Goal: Information Seeking & Learning: Learn about a topic

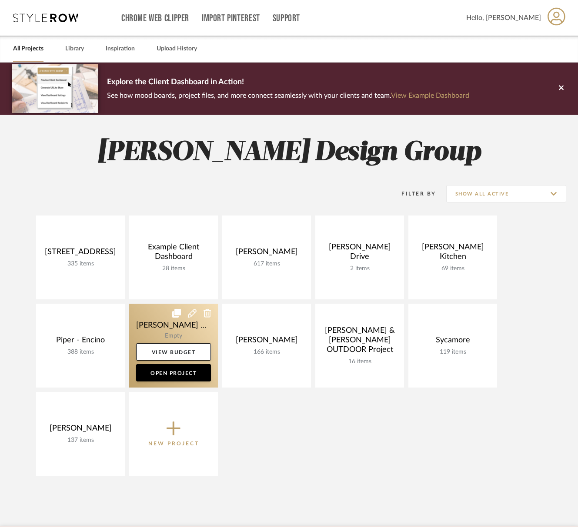
click at [164, 329] on link at bounding box center [173, 346] width 89 height 84
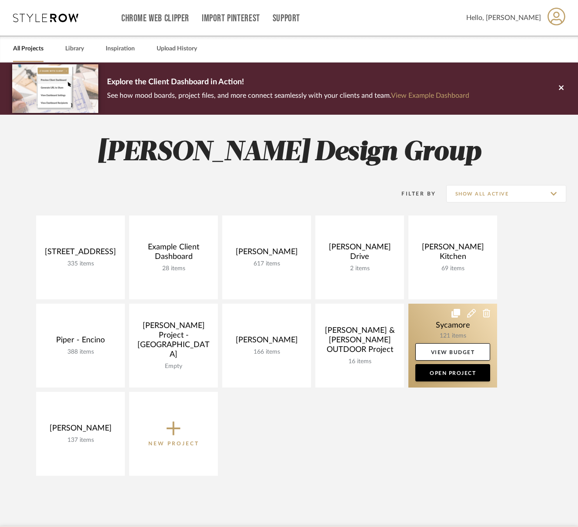
click at [441, 332] on link at bounding box center [452, 346] width 89 height 84
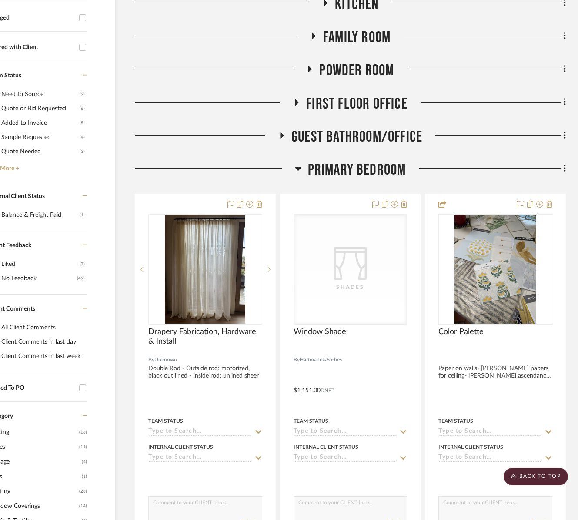
scroll to position [325, 48]
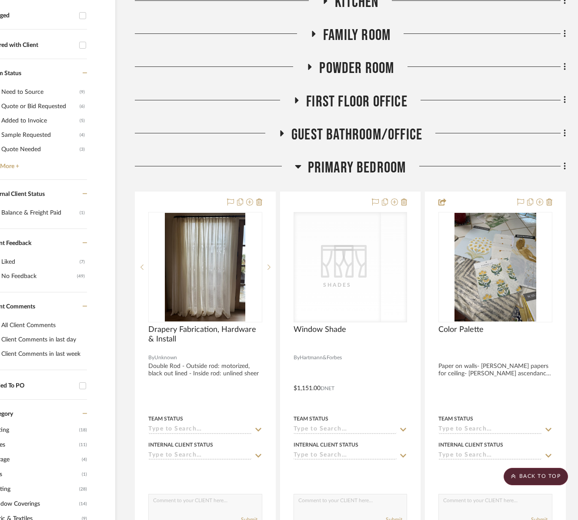
click at [372, 179] on div "Primary Bedroom" at bounding box center [350, 170] width 431 height 22
click at [374, 170] on span "Primary Bedroom" at bounding box center [357, 168] width 98 height 19
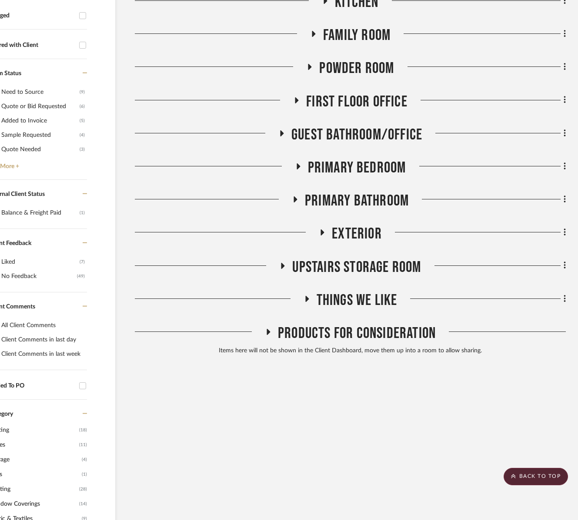
click at [372, 206] on span "Primary Bathroom" at bounding box center [357, 201] width 104 height 19
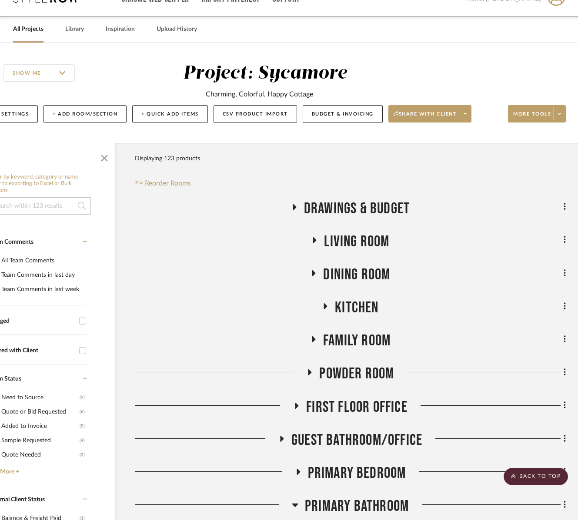
scroll to position [0, 48]
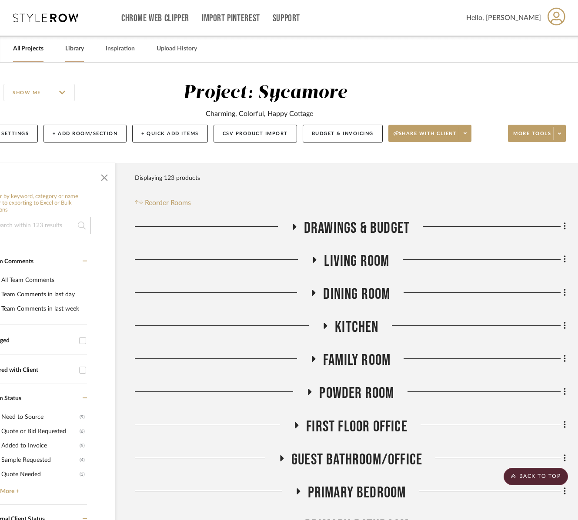
click at [73, 47] on link "Library" at bounding box center [74, 49] width 19 height 12
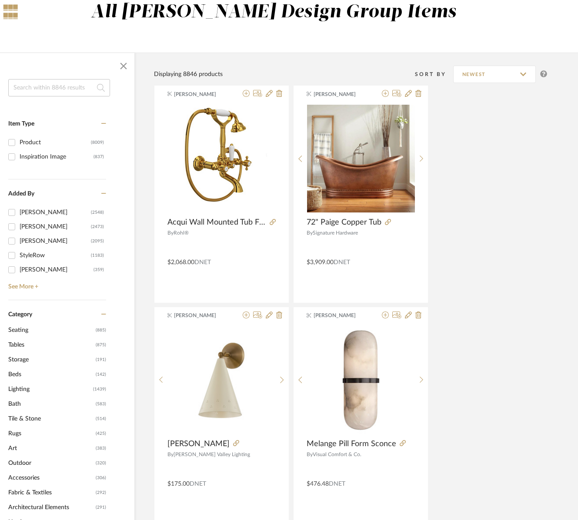
click at [21, 392] on span "Lighting" at bounding box center [49, 389] width 83 height 15
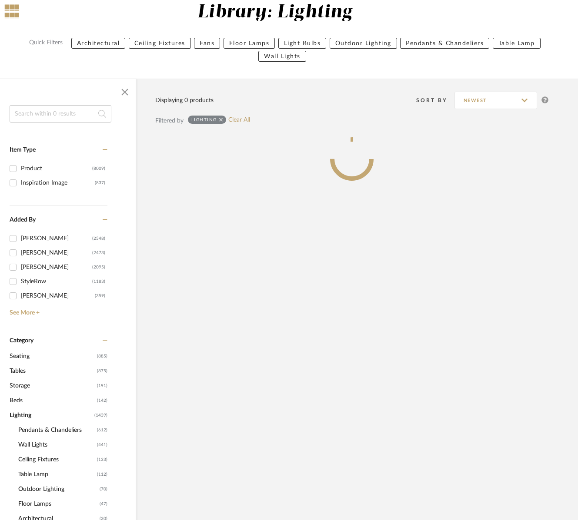
scroll to position [82, 46]
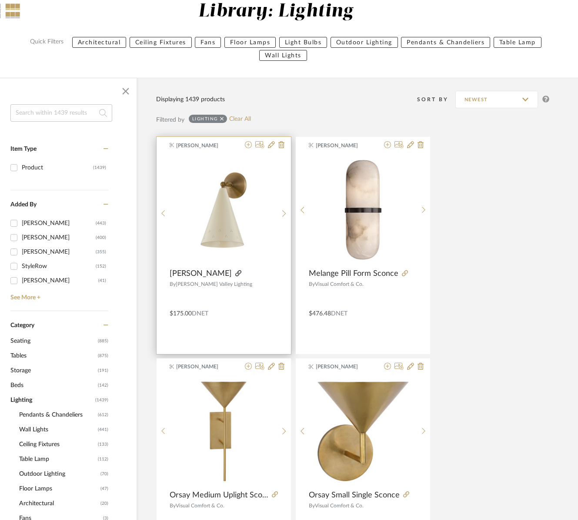
scroll to position [81, 46]
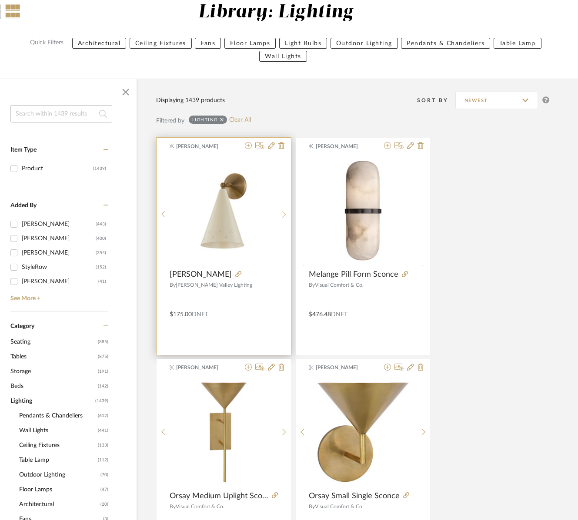
click at [280, 217] on sr-next-btn at bounding box center [283, 214] width 13 height 7
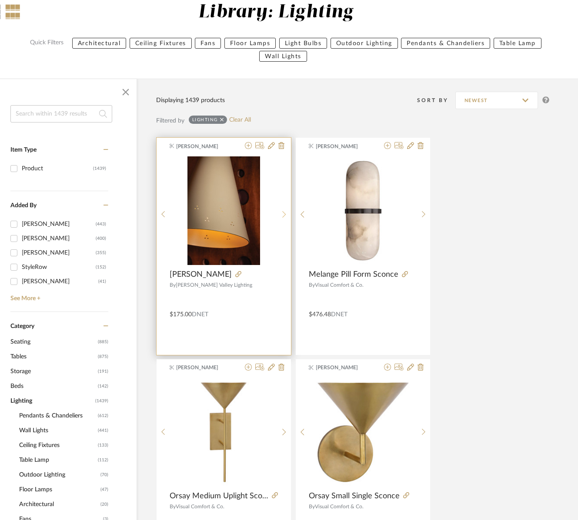
click at [280, 217] on sr-next-btn at bounding box center [283, 214] width 13 height 7
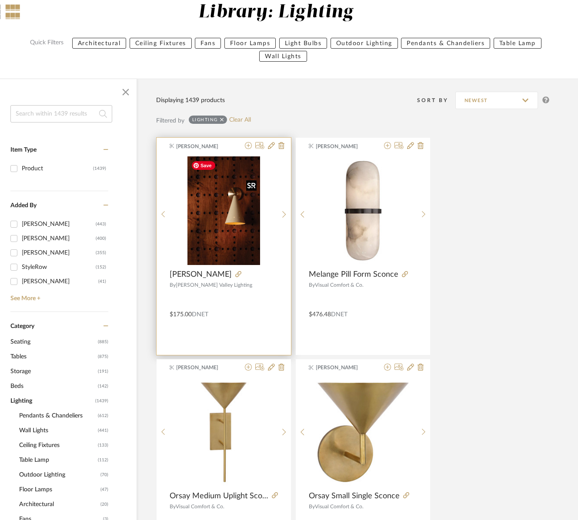
click at [247, 229] on img "2" at bounding box center [223, 210] width 73 height 109
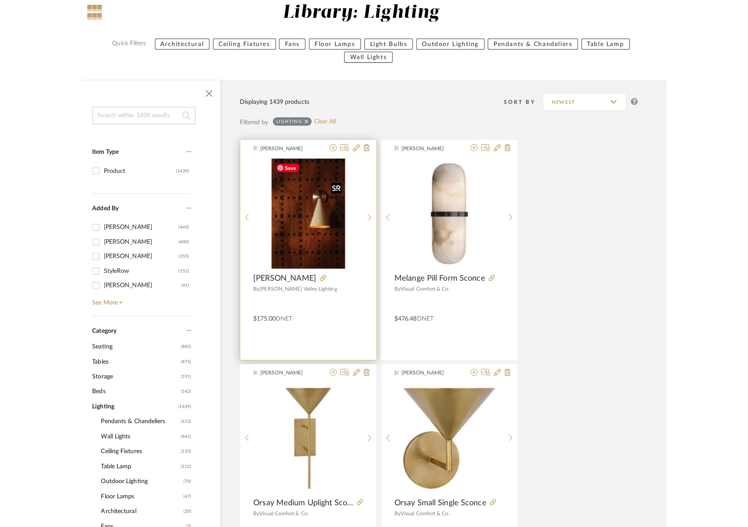
scroll to position [0, 0]
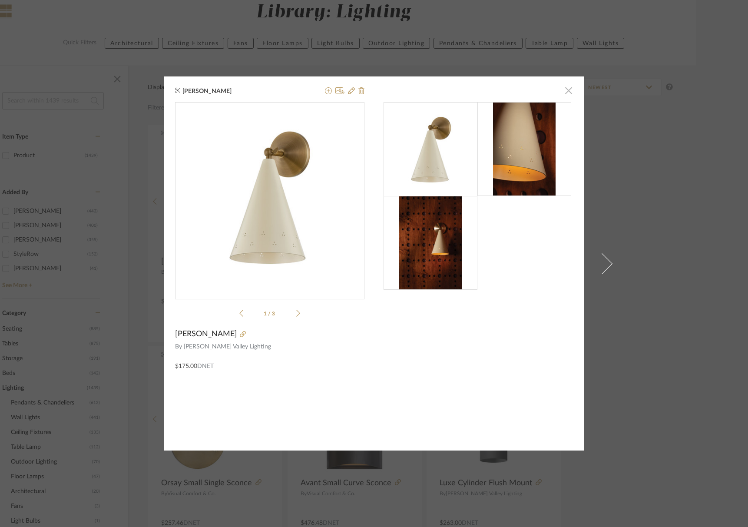
click at [567, 90] on span "button" at bounding box center [568, 90] width 17 height 17
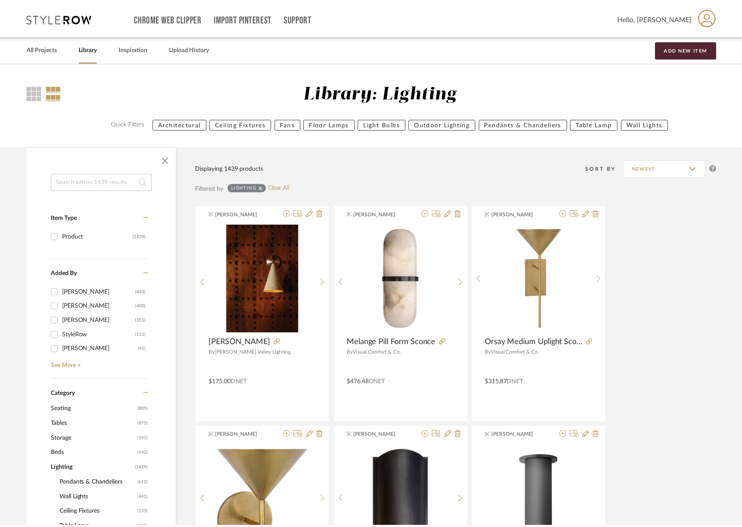
scroll to position [81, 0]
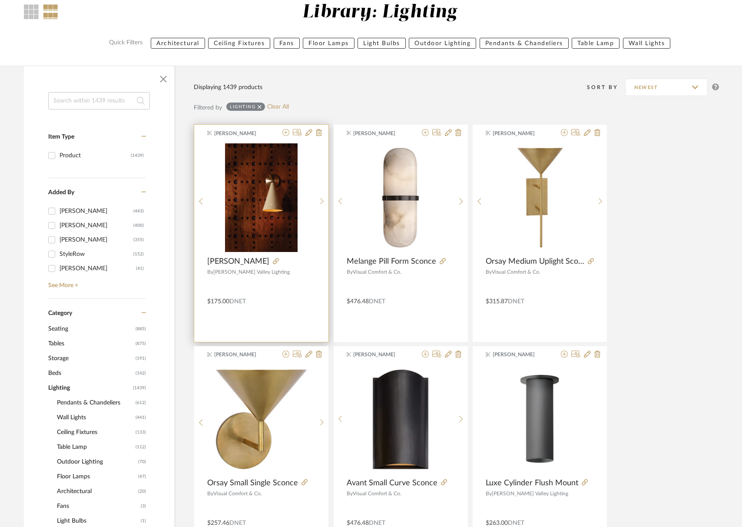
click at [269, 257] on div at bounding box center [292, 262] width 46 height 10
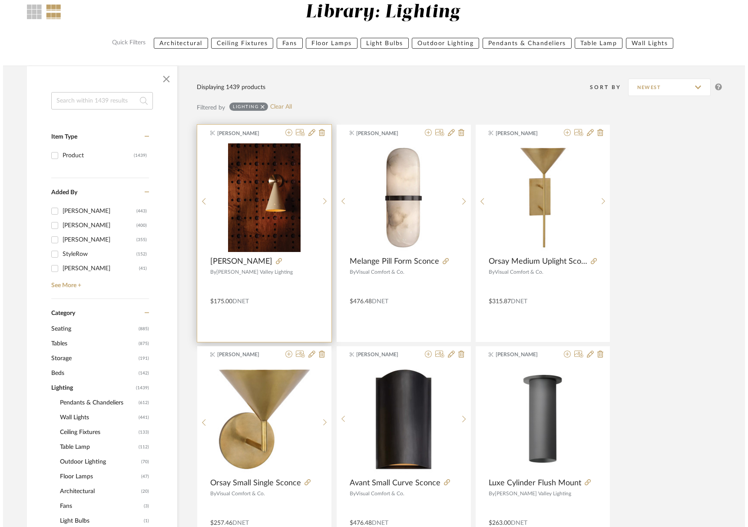
scroll to position [0, 0]
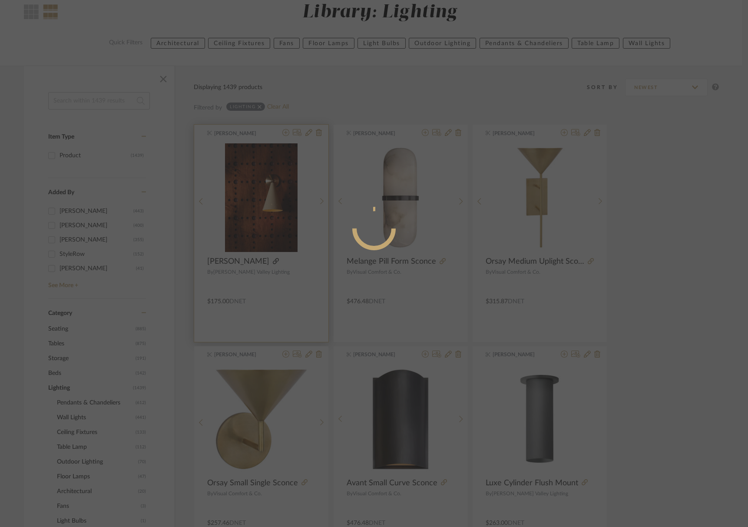
click at [239, 259] on div at bounding box center [374, 263] width 748 height 527
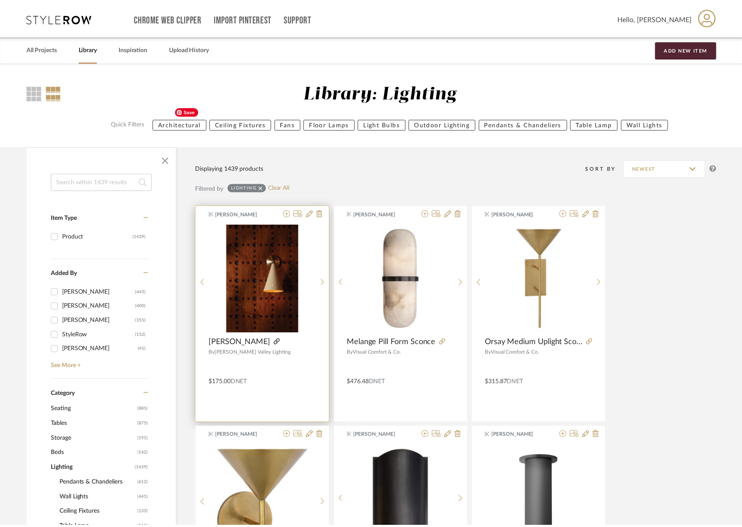
scroll to position [81, 0]
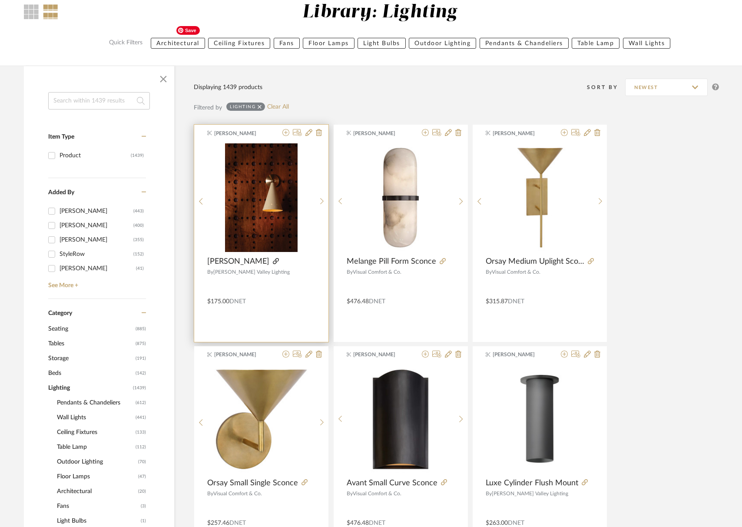
click at [273, 262] on icon at bounding box center [276, 261] width 6 height 6
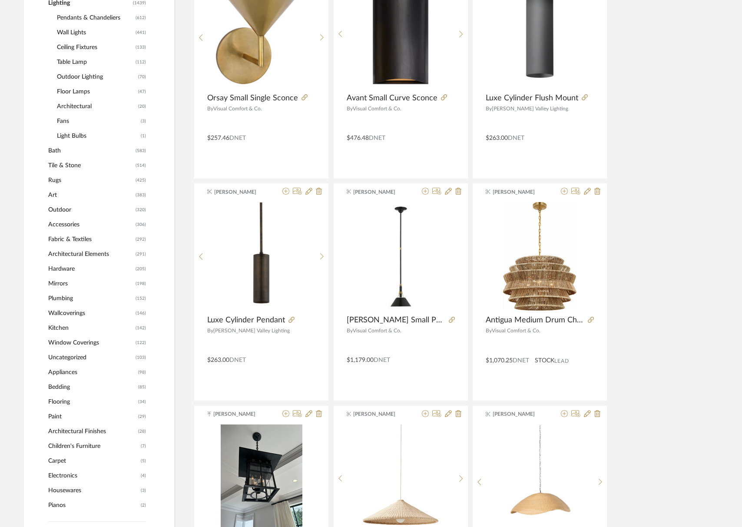
scroll to position [307, 0]
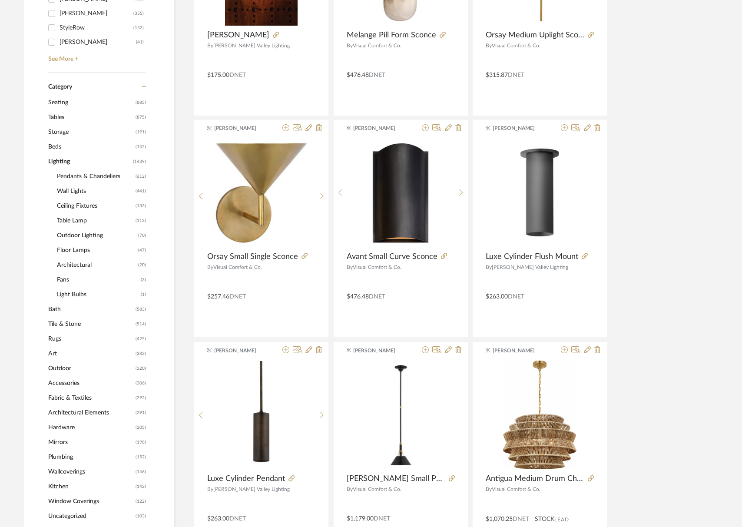
click at [70, 189] on span "Wall Lights" at bounding box center [95, 191] width 76 height 15
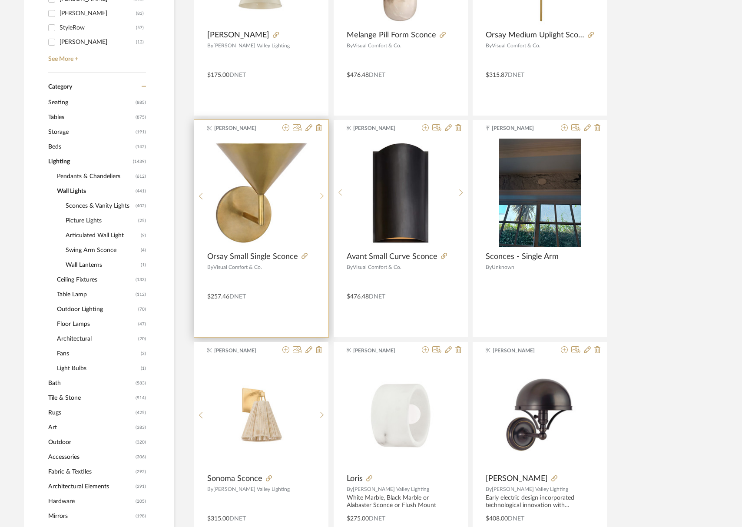
click at [322, 196] on icon at bounding box center [322, 196] width 4 height 7
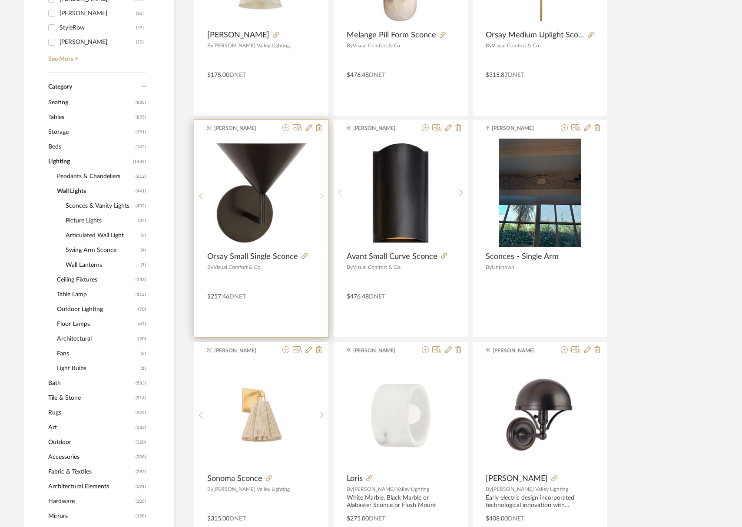
click at [322, 196] on icon at bounding box center [322, 196] width 4 height 7
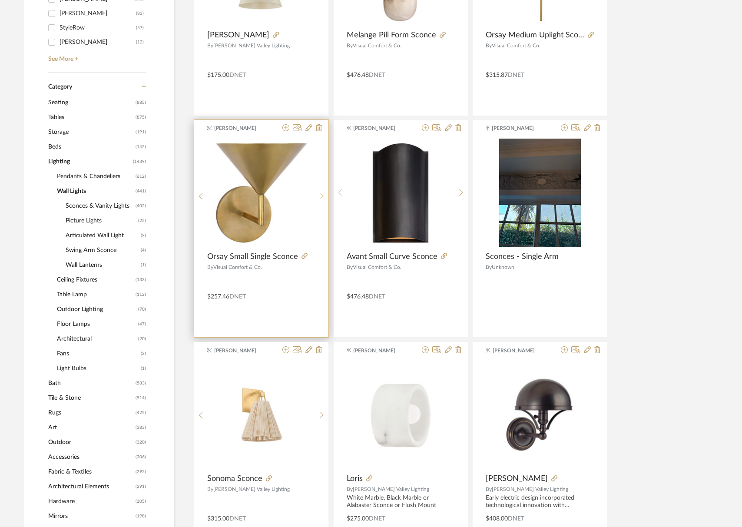
click at [322, 196] on icon at bounding box center [322, 196] width 4 height 7
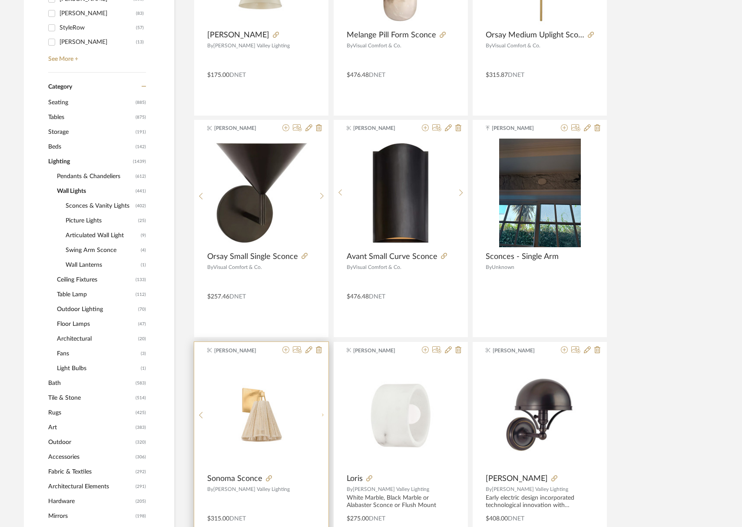
click at [322, 415] on icon at bounding box center [322, 415] width 4 height 7
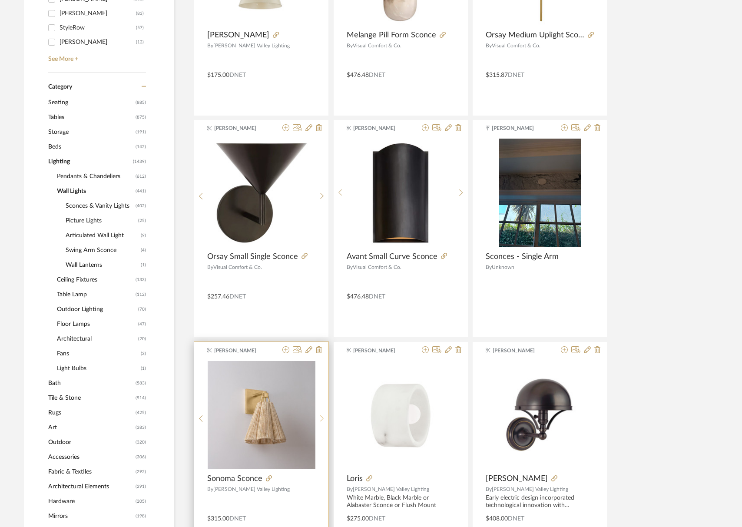
click at [322, 415] on icon at bounding box center [322, 418] width 4 height 7
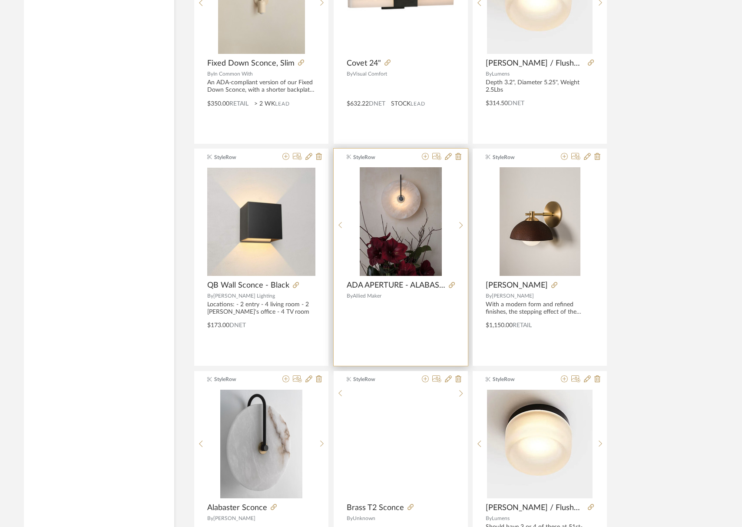
scroll to position [2433, 0]
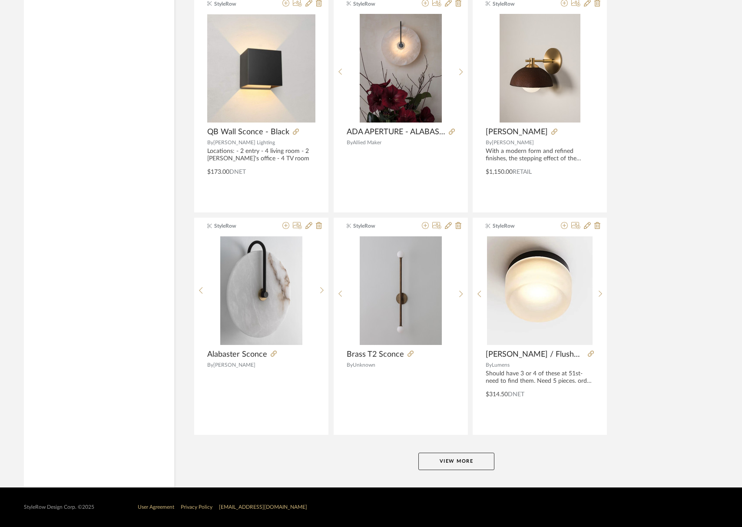
click at [457, 459] on button "View More" at bounding box center [457, 461] width 76 height 17
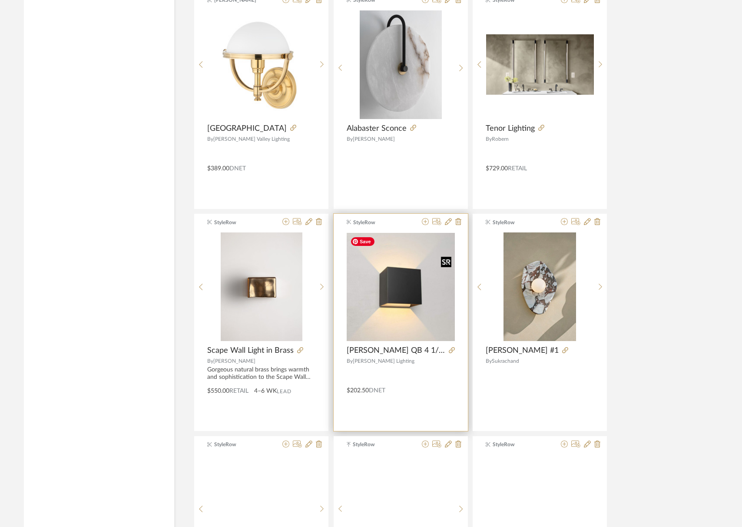
scroll to position [5101, 0]
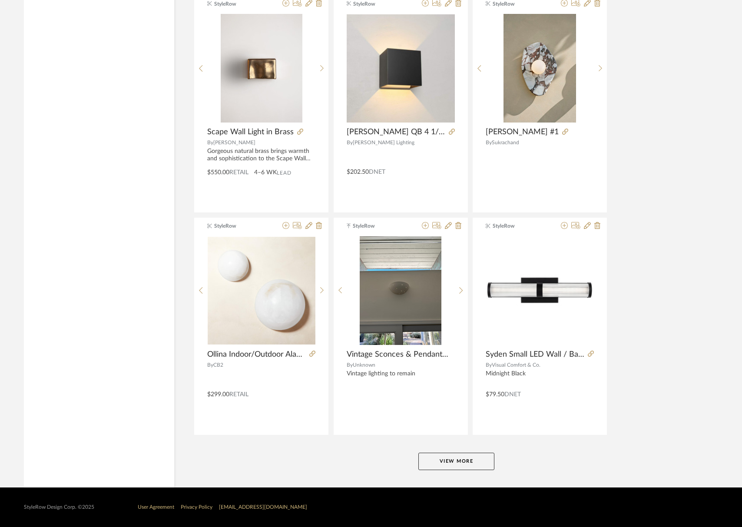
click at [461, 456] on button "View More" at bounding box center [457, 461] width 76 height 17
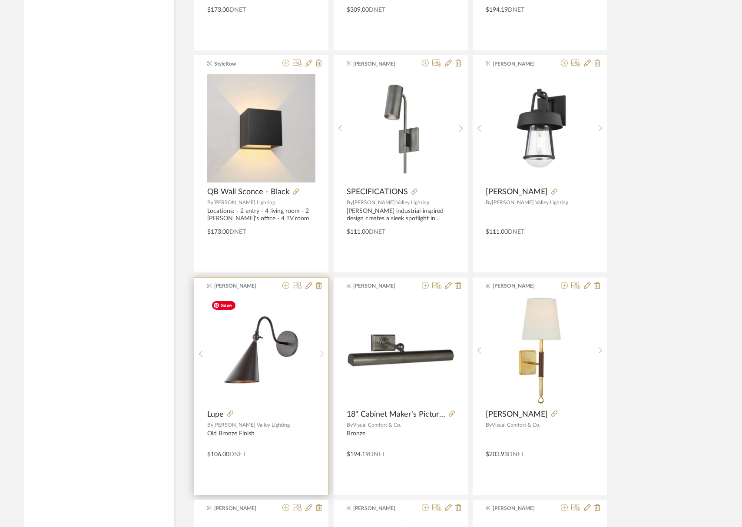
scroll to position [5930, 0]
click at [322, 351] on icon at bounding box center [322, 353] width 4 height 7
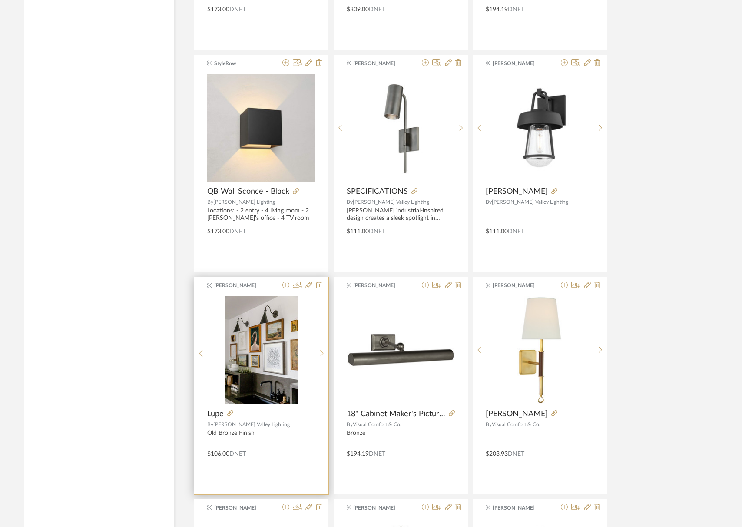
scroll to position [5931, 0]
click at [322, 351] on icon at bounding box center [322, 352] width 4 height 7
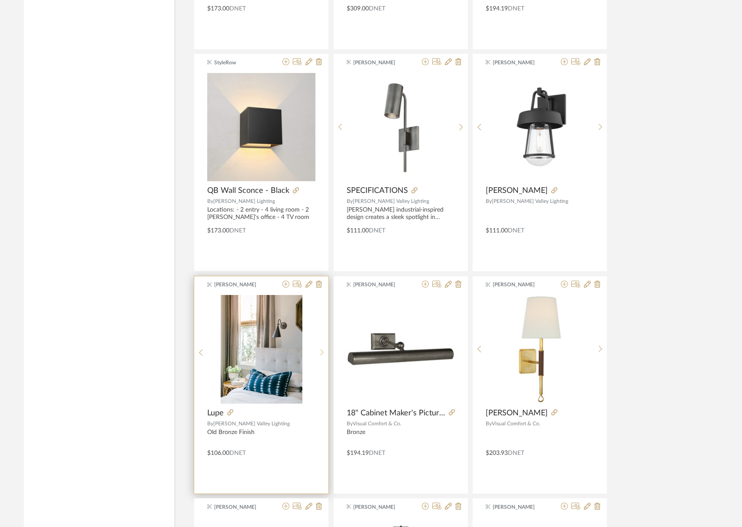
scroll to position [5933, 0]
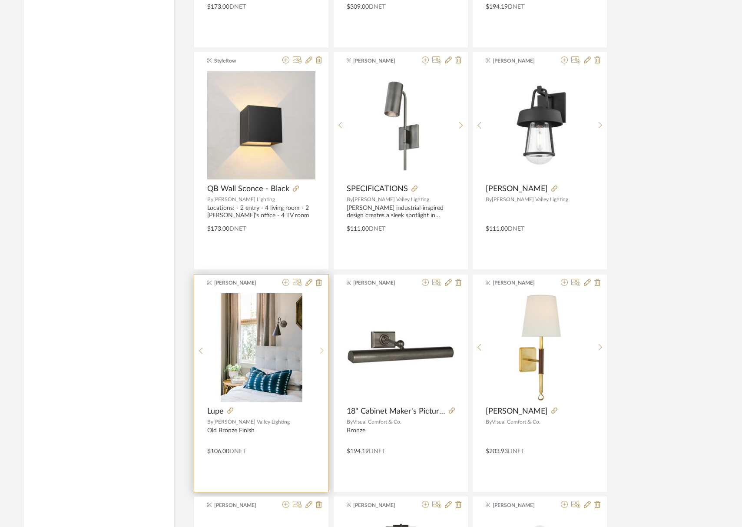
click at [322, 351] on icon at bounding box center [322, 350] width 4 height 7
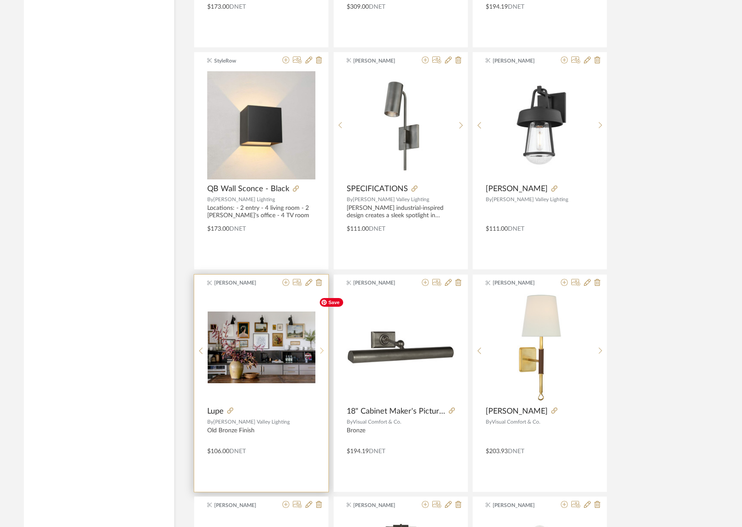
click at [321, 350] on icon at bounding box center [322, 350] width 4 height 7
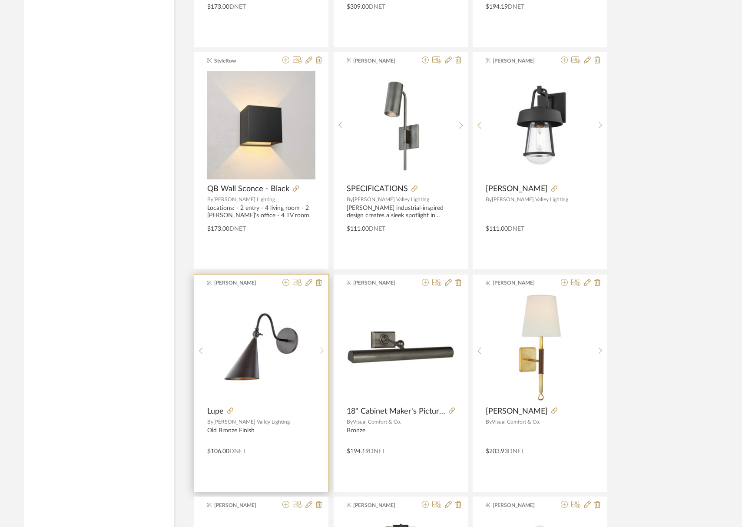
drag, startPoint x: 321, startPoint y: 350, endPoint x: 299, endPoint y: 376, distance: 33.0
click at [321, 350] on icon at bounding box center [322, 350] width 4 height 7
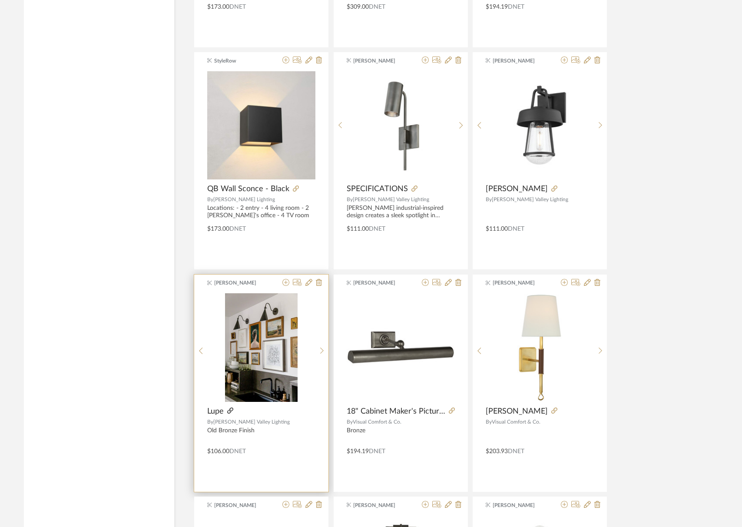
click at [228, 410] on icon at bounding box center [230, 411] width 6 height 6
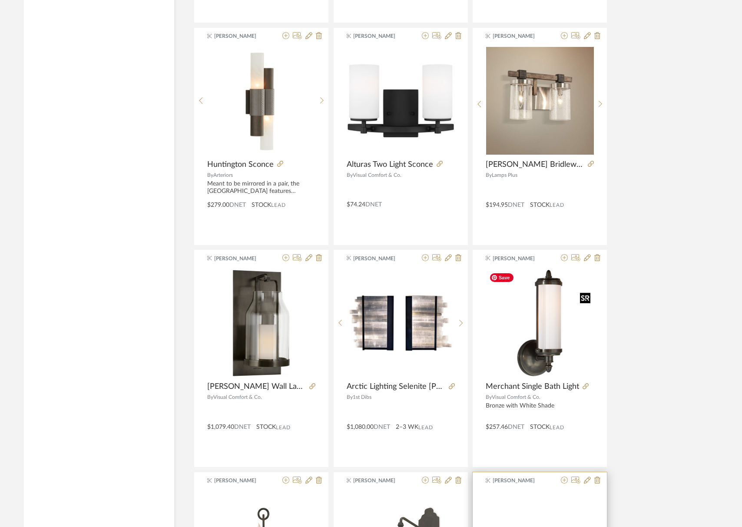
scroll to position [6967, 0]
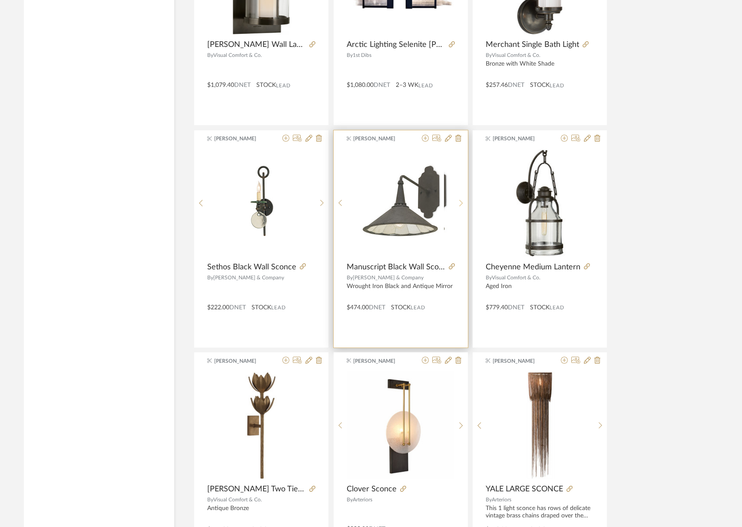
click at [462, 203] on icon at bounding box center [461, 203] width 4 height 7
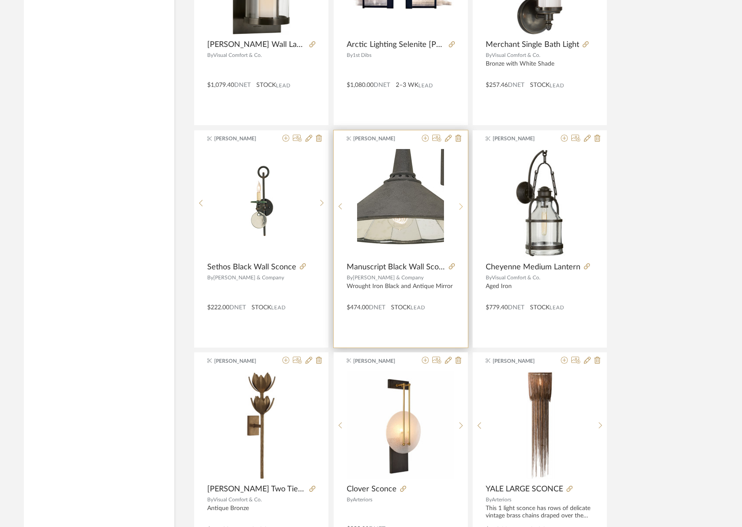
click at [462, 203] on icon at bounding box center [461, 206] width 4 height 7
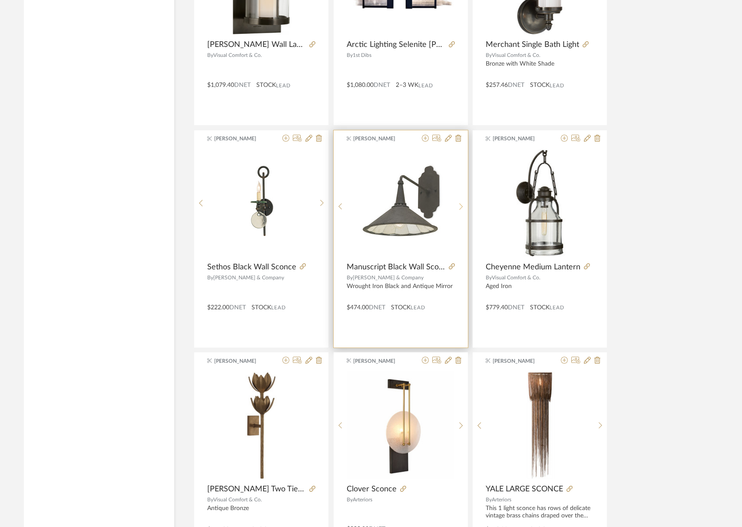
click at [462, 203] on icon at bounding box center [461, 206] width 4 height 7
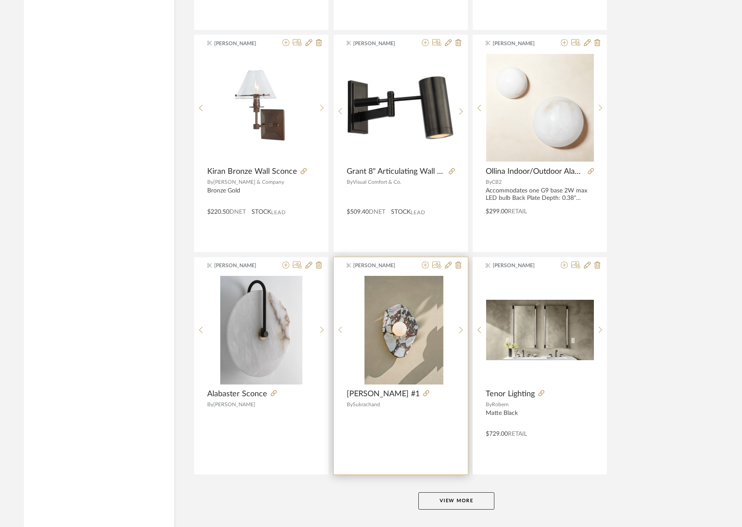
scroll to position [7768, 0]
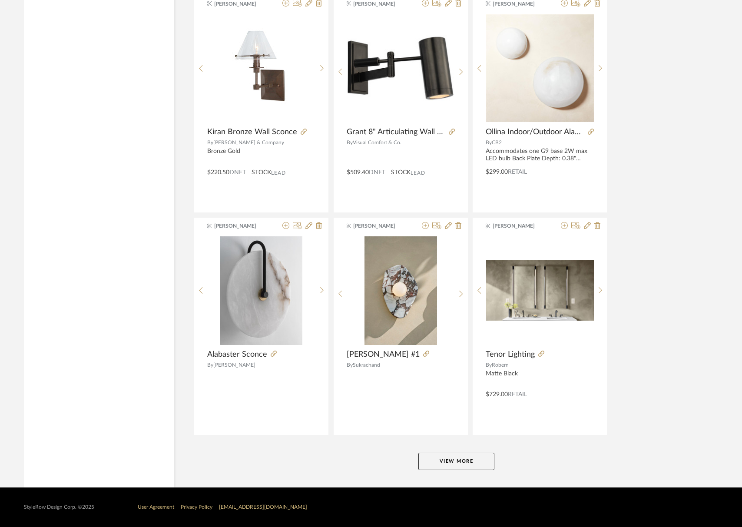
click at [465, 465] on button "View More" at bounding box center [457, 461] width 76 height 17
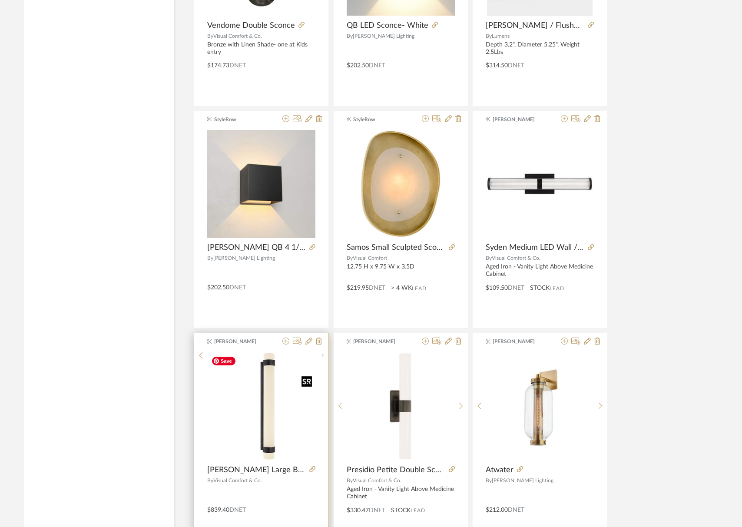
scroll to position [10432, 0]
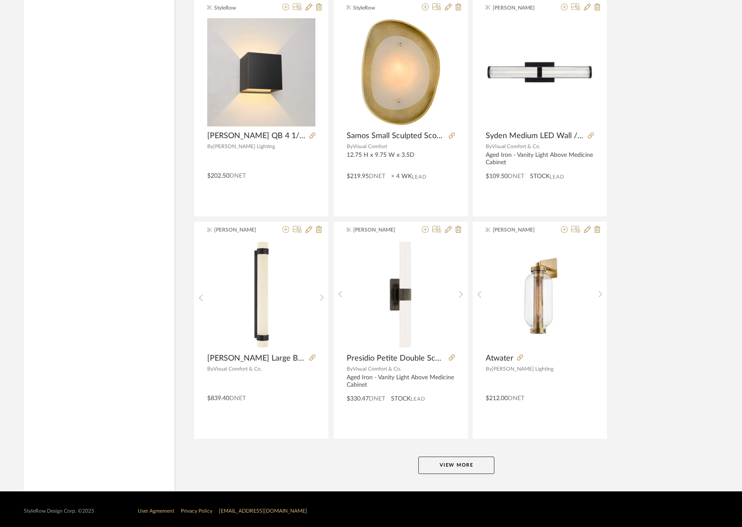
click at [446, 464] on button "View More" at bounding box center [457, 465] width 76 height 17
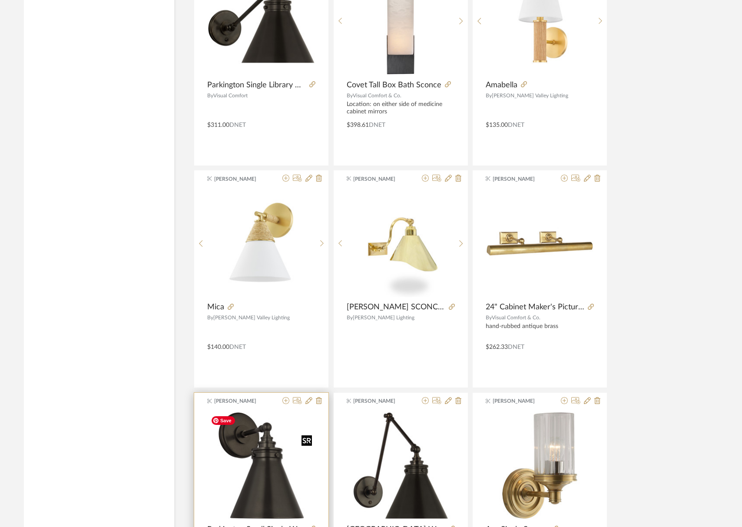
scroll to position [11151, 0]
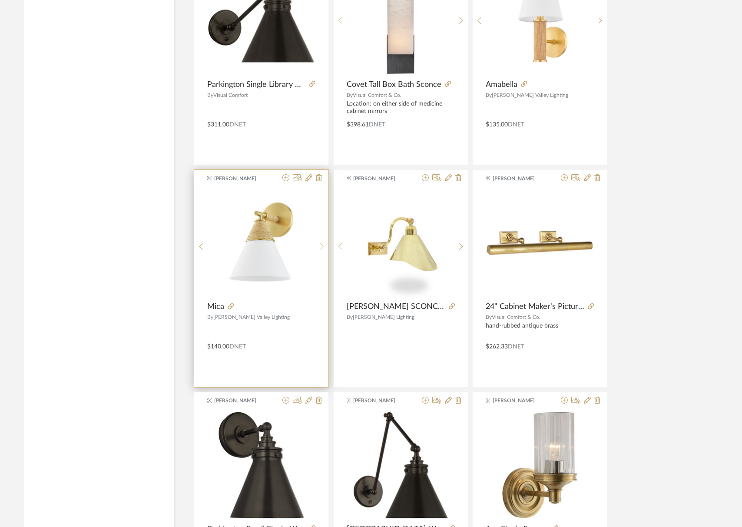
click at [323, 246] on icon at bounding box center [321, 246] width 3 height 7
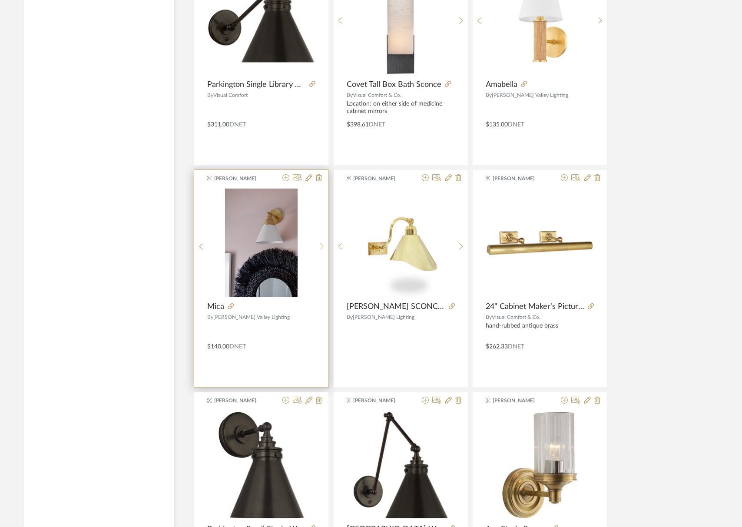
click at [323, 246] on icon at bounding box center [321, 246] width 3 height 7
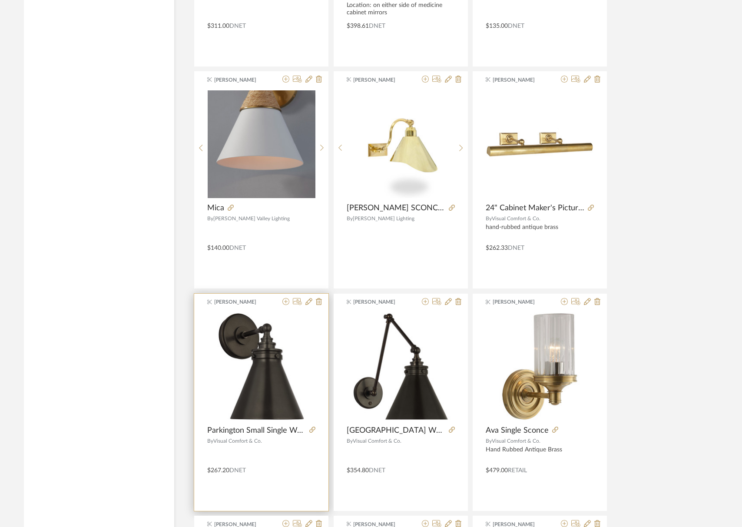
scroll to position [11249, 0]
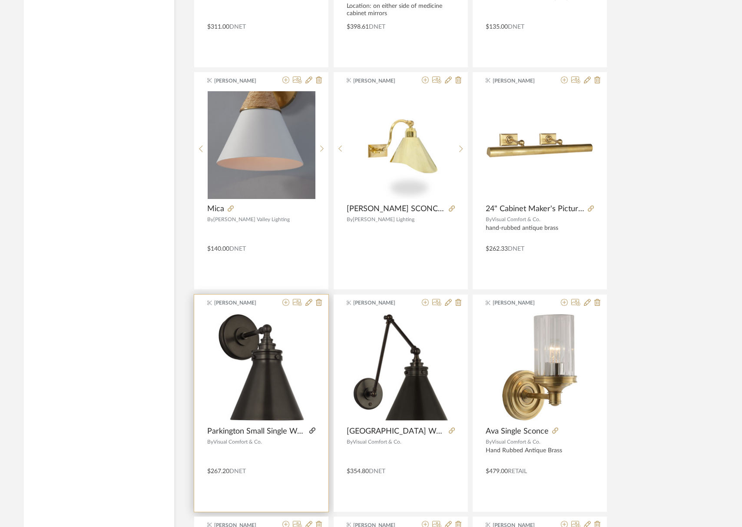
click at [312, 434] on icon at bounding box center [312, 431] width 6 height 6
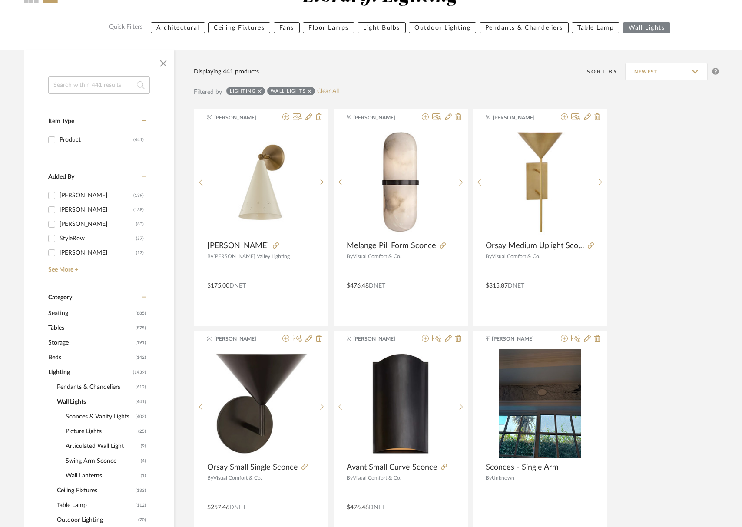
scroll to position [0, 0]
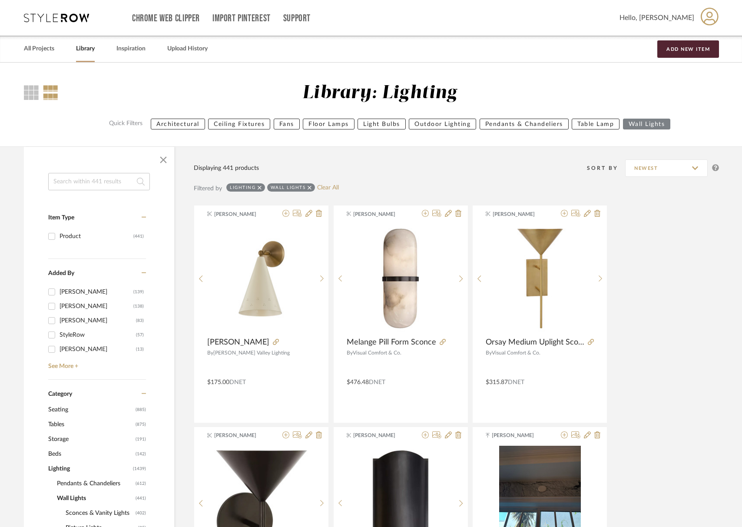
drag, startPoint x: 37, startPoint y: 50, endPoint x: 82, endPoint y: 23, distance: 52.7
click at [37, 50] on link "All Projects" at bounding box center [39, 49] width 30 height 12
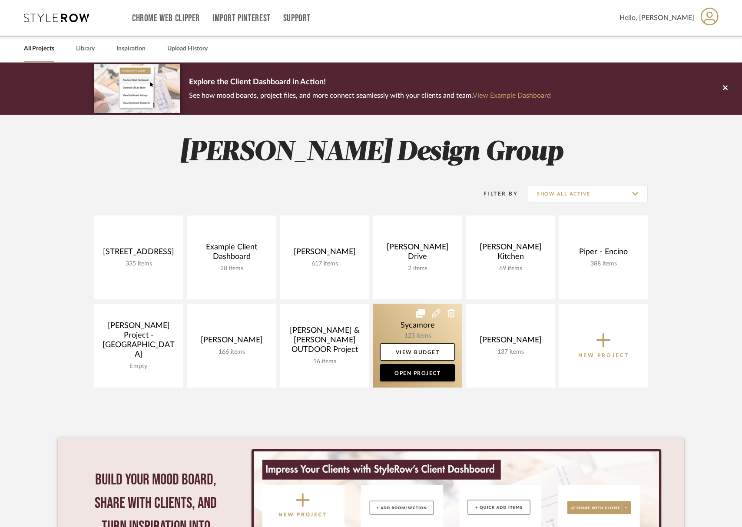
click at [399, 323] on link at bounding box center [417, 346] width 89 height 84
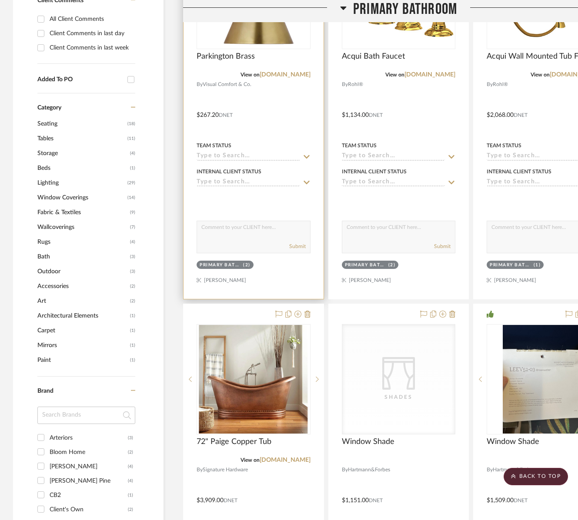
scroll to position [403, 0]
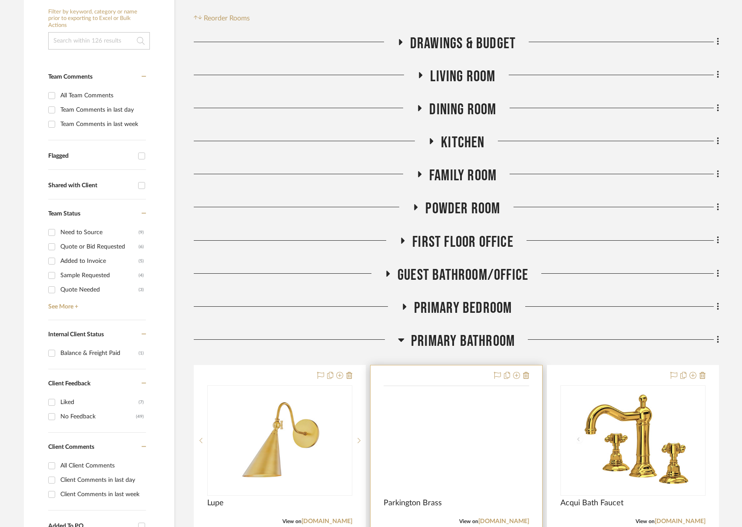
scroll to position [414, 0]
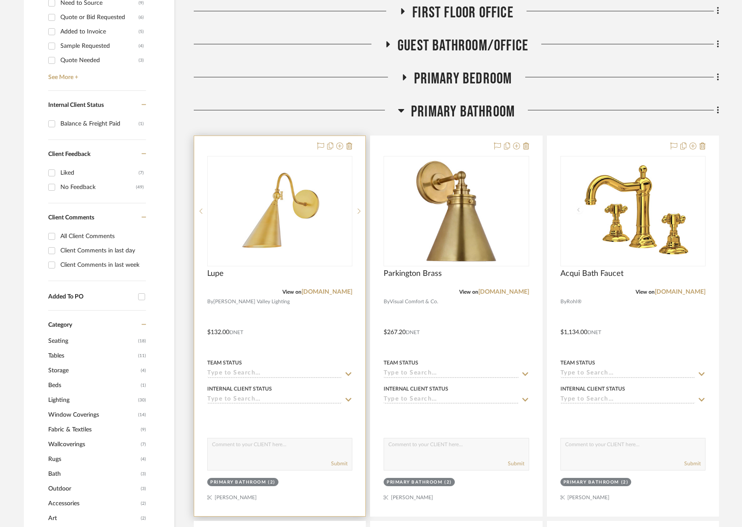
click at [262, 246] on div at bounding box center [279, 211] width 145 height 110
click at [265, 246] on img "0" at bounding box center [280, 211] width 109 height 109
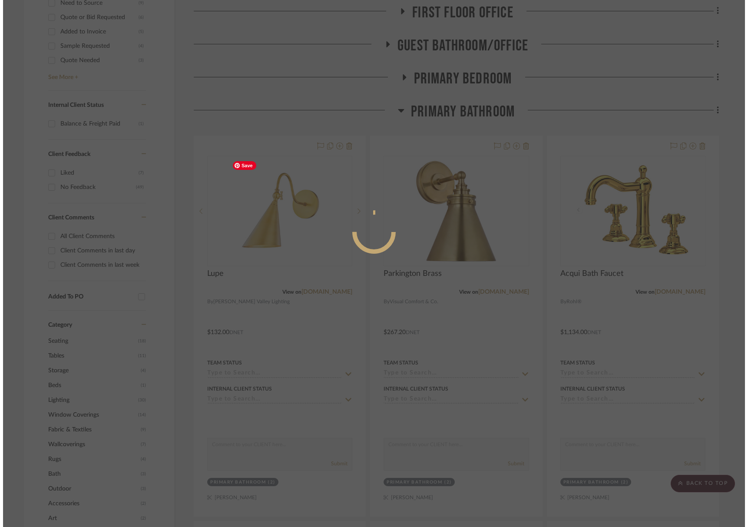
scroll to position [0, 0]
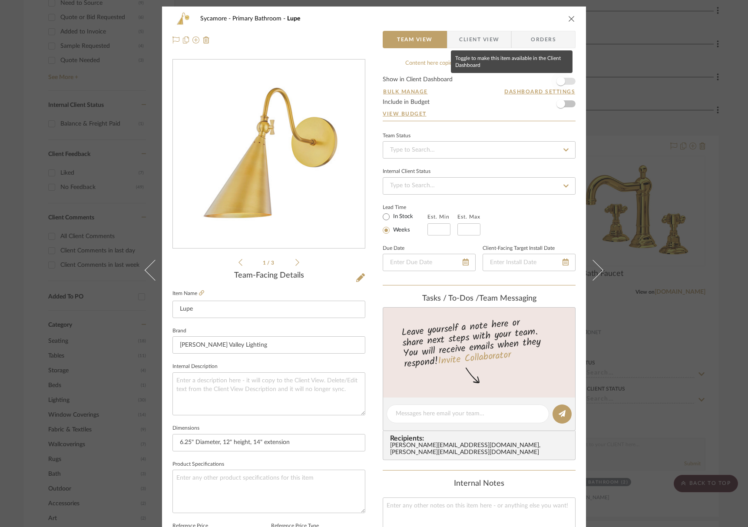
click at [561, 80] on span "button" at bounding box center [561, 81] width 9 height 9
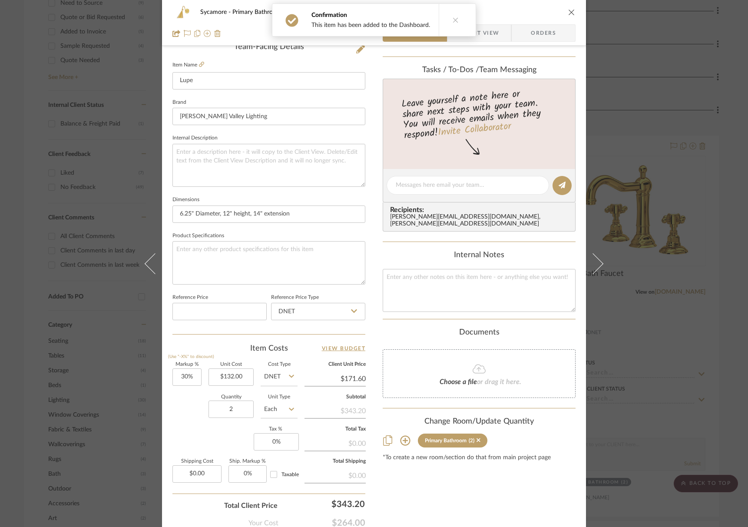
scroll to position [280, 0]
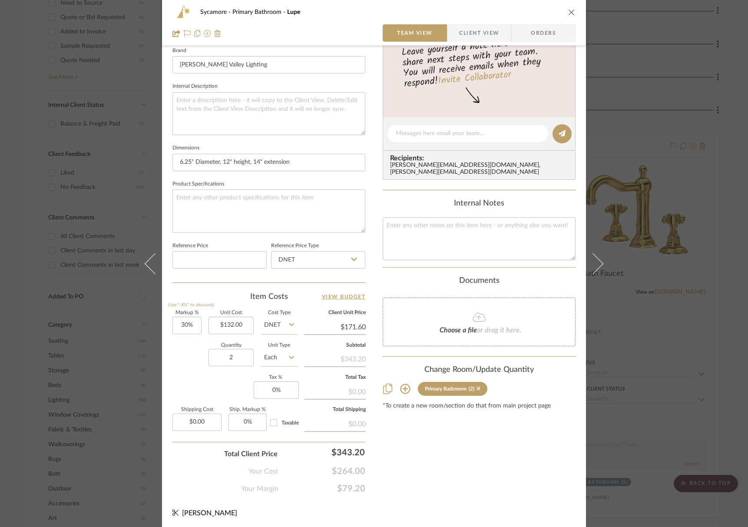
click at [572, 12] on icon "close" at bounding box center [572, 12] width 7 height 7
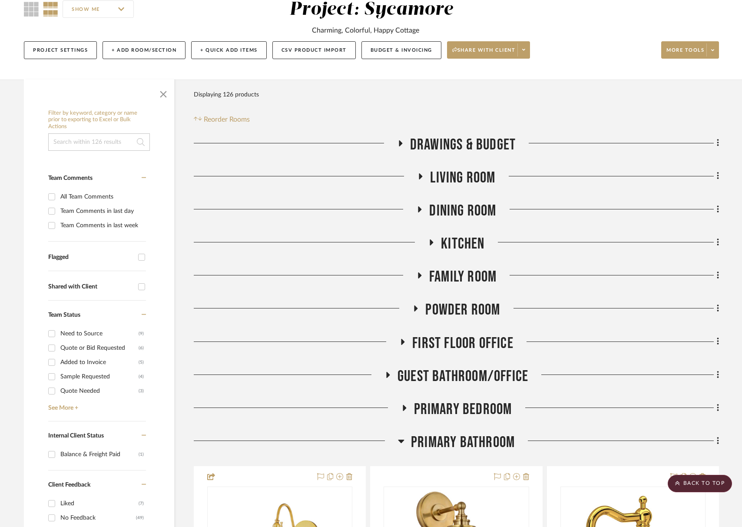
scroll to position [0, 0]
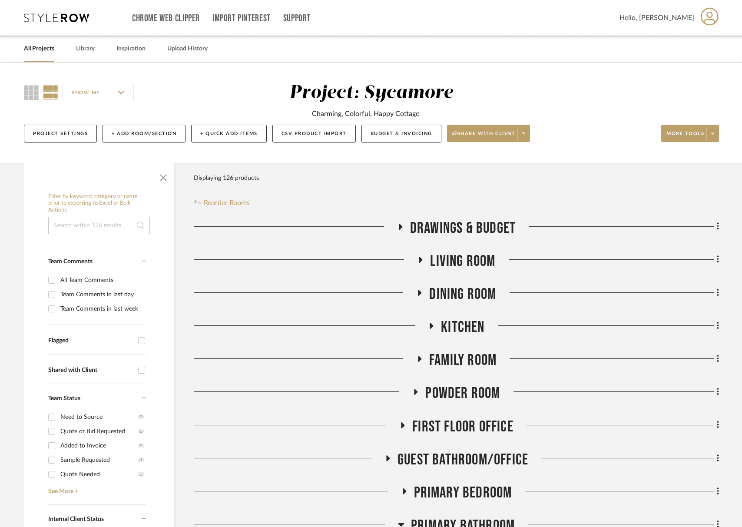
drag, startPoint x: 86, startPoint y: 48, endPoint x: 109, endPoint y: 44, distance: 23.4
click at [86, 48] on link "Library" at bounding box center [85, 49] width 19 height 12
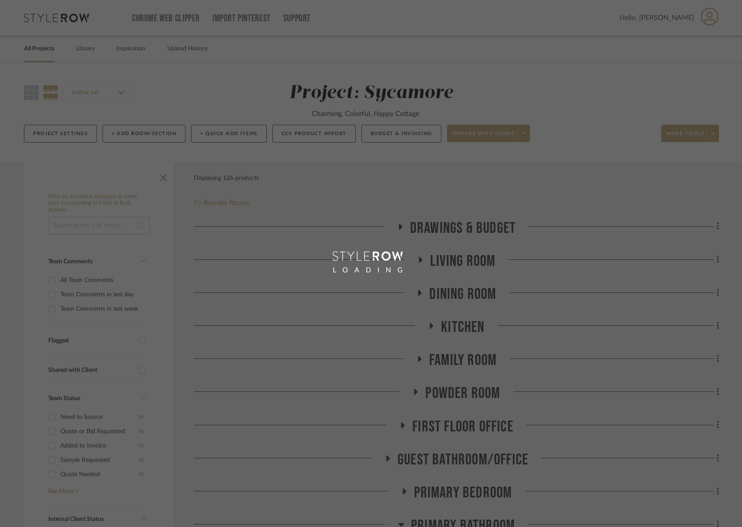
click at [42, 49] on div "LOADING" at bounding box center [371, 263] width 742 height 527
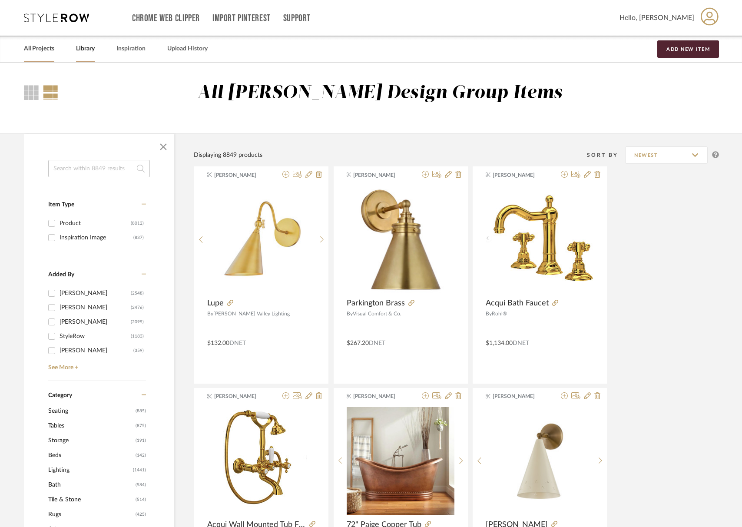
click at [48, 48] on link "All Projects" at bounding box center [39, 49] width 30 height 12
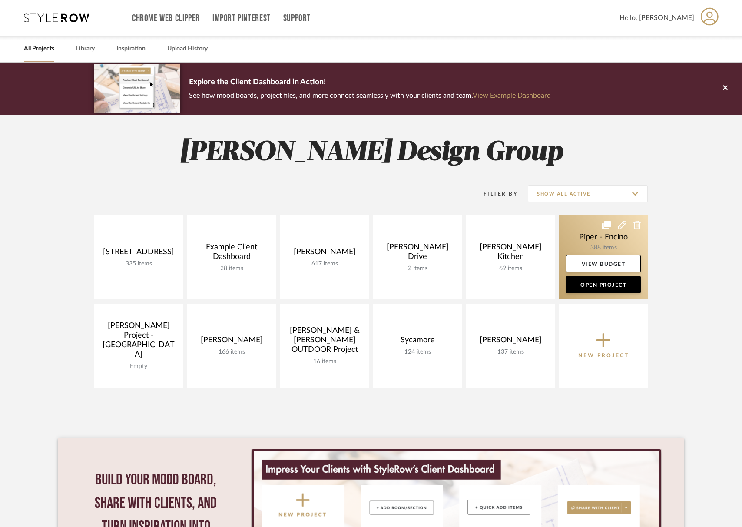
click at [587, 245] on link at bounding box center [603, 258] width 89 height 84
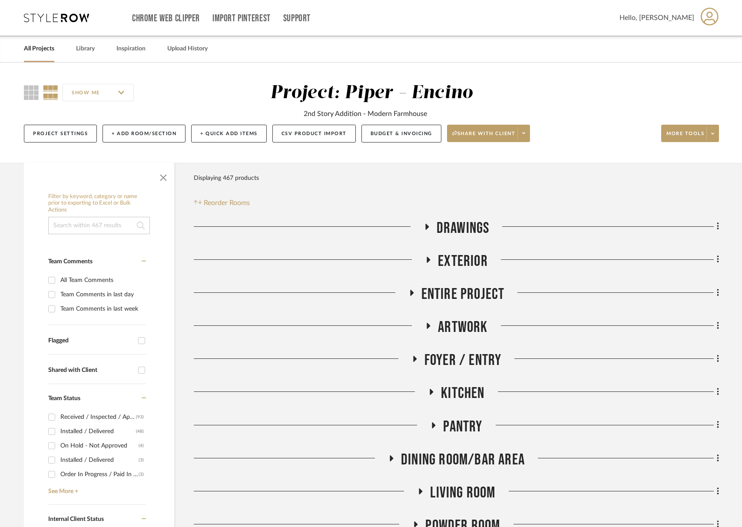
click at [473, 235] on span "Drawings" at bounding box center [463, 228] width 53 height 19
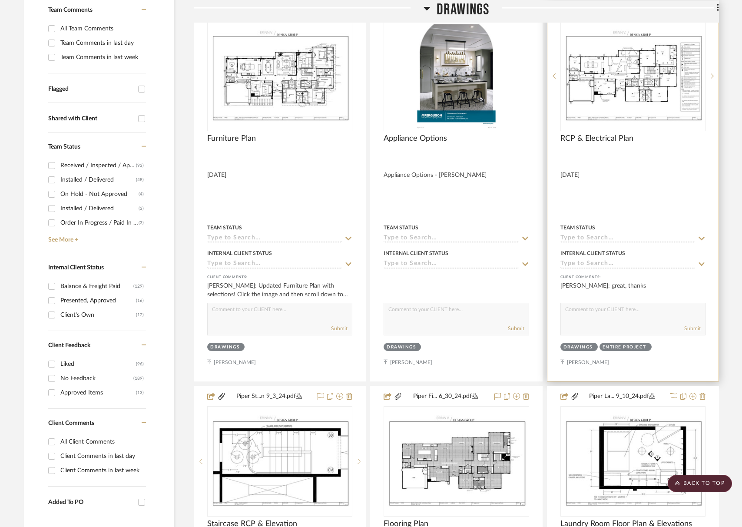
scroll to position [166, 0]
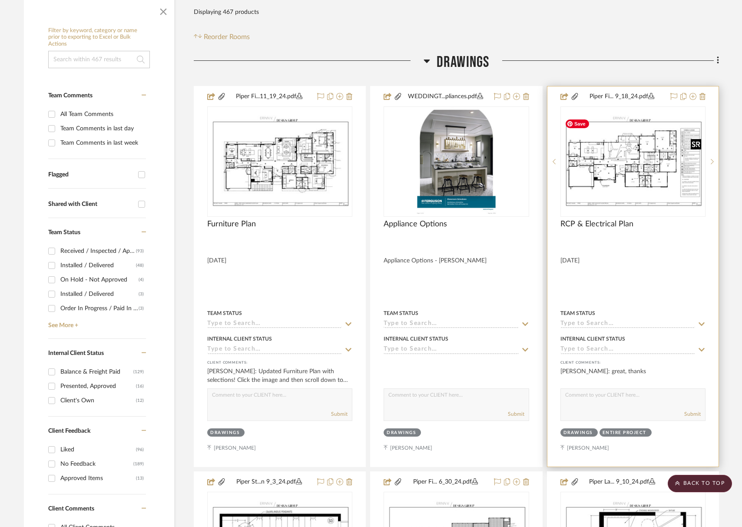
click at [0, 0] on img at bounding box center [0, 0] width 0 height 0
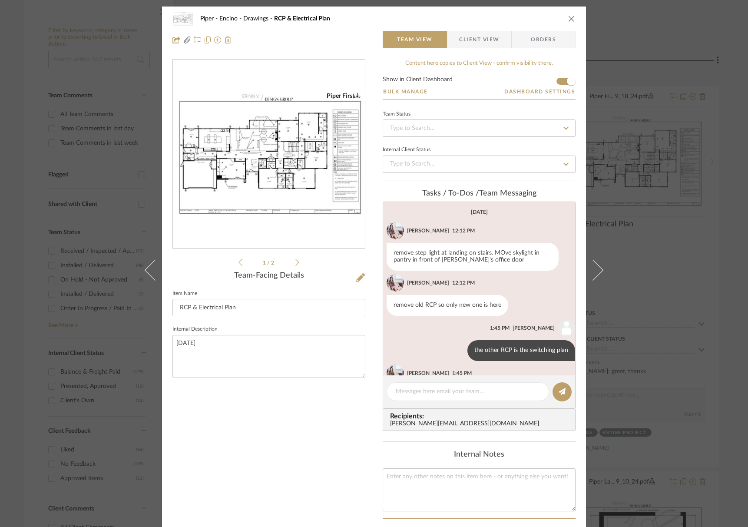
scroll to position [41, 0]
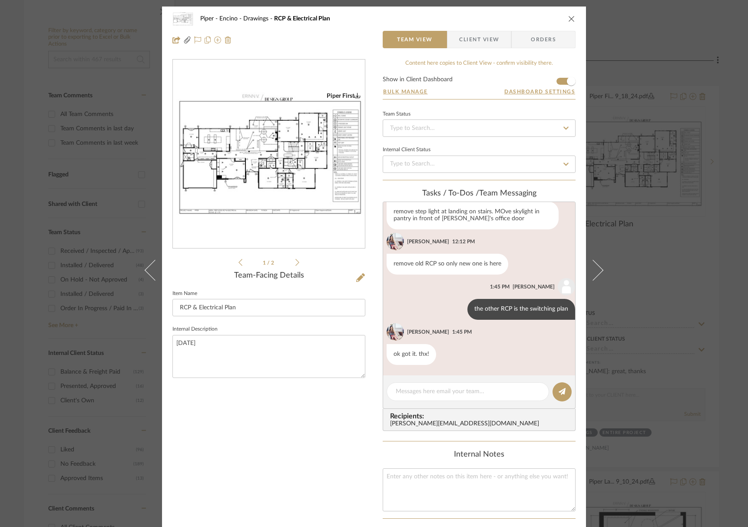
click at [289, 200] on img "0" at bounding box center [269, 154] width 192 height 124
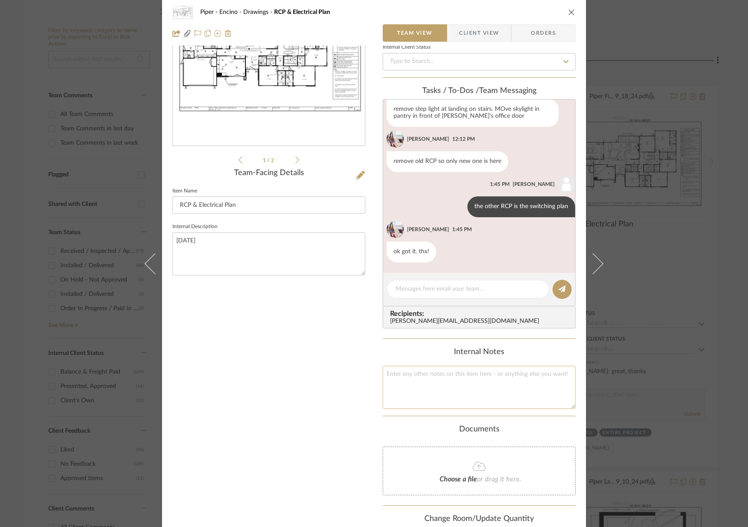
scroll to position [168, 0]
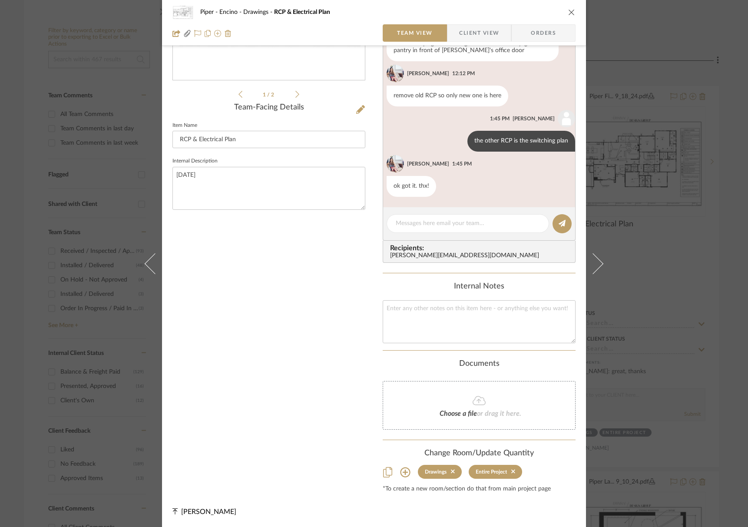
click at [296, 93] on icon at bounding box center [298, 94] width 4 height 8
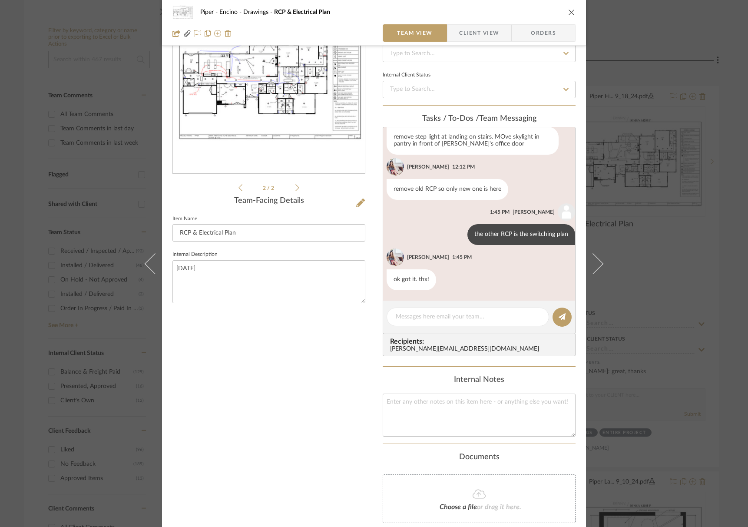
scroll to position [0, 0]
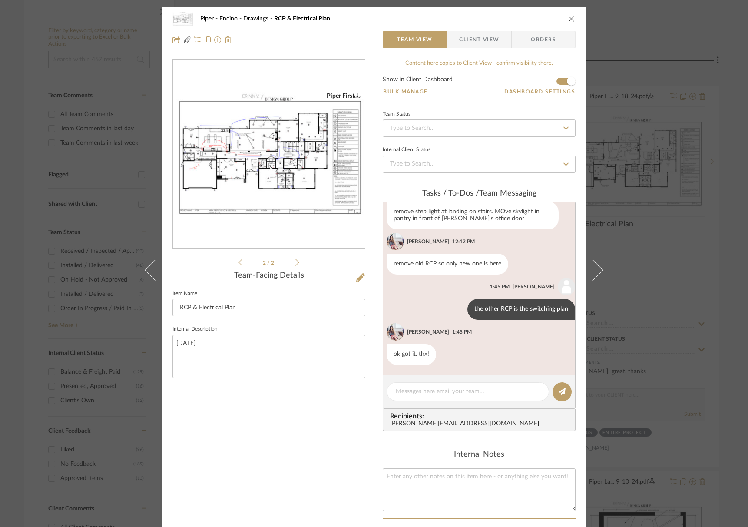
click at [263, 167] on img "1" at bounding box center [269, 154] width 192 height 124
